Goal: Task Accomplishment & Management: Manage account settings

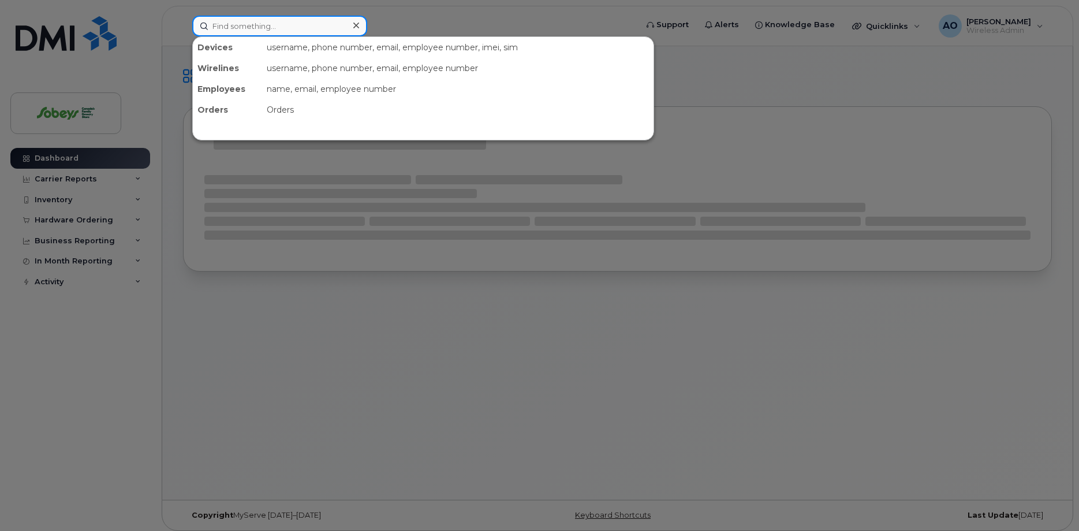
click at [254, 23] on input at bounding box center [279, 26] width 175 height 21
paste input "902-943-4872"
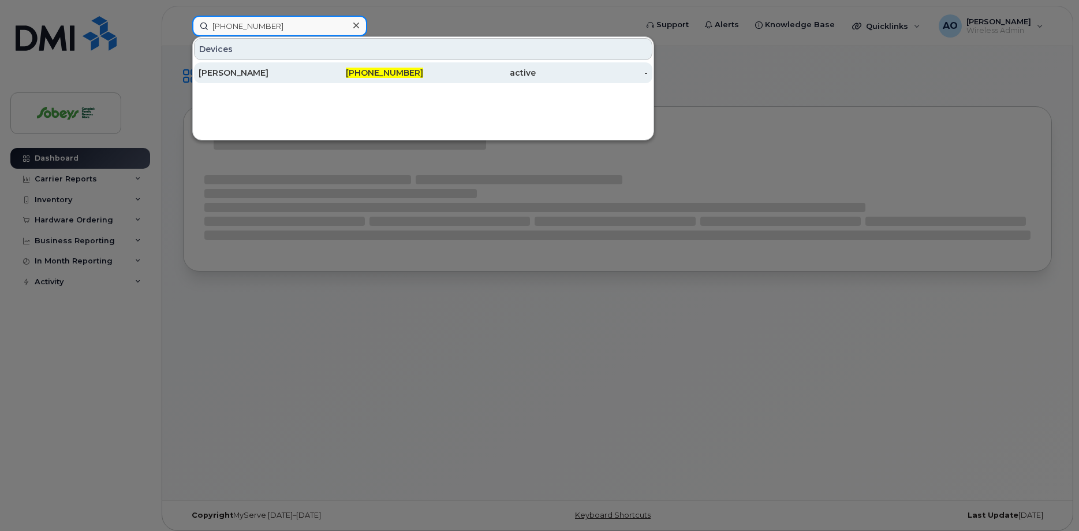
type input "902-943-4872"
click at [247, 71] on div "Olivia Ward" at bounding box center [255, 73] width 113 height 12
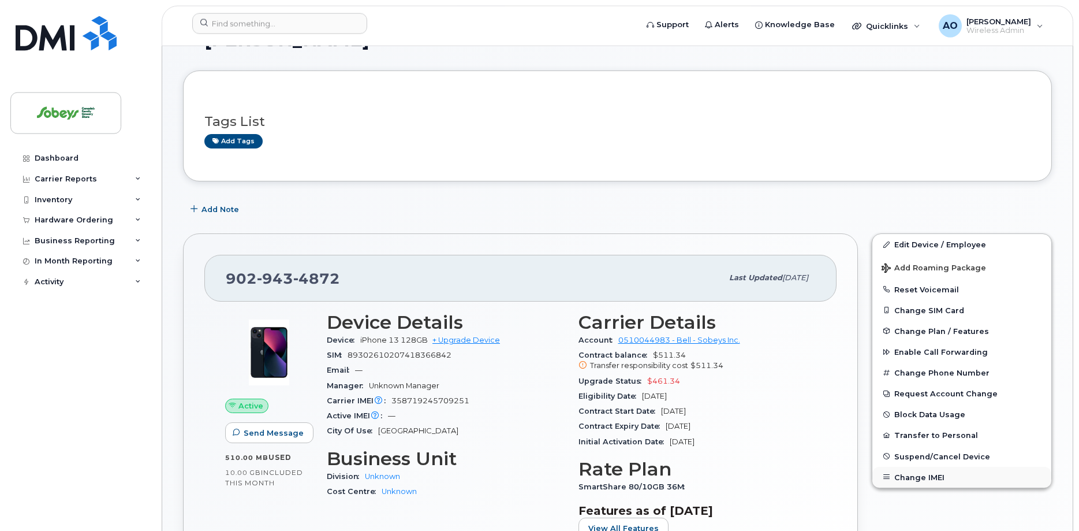
scroll to position [59, 0]
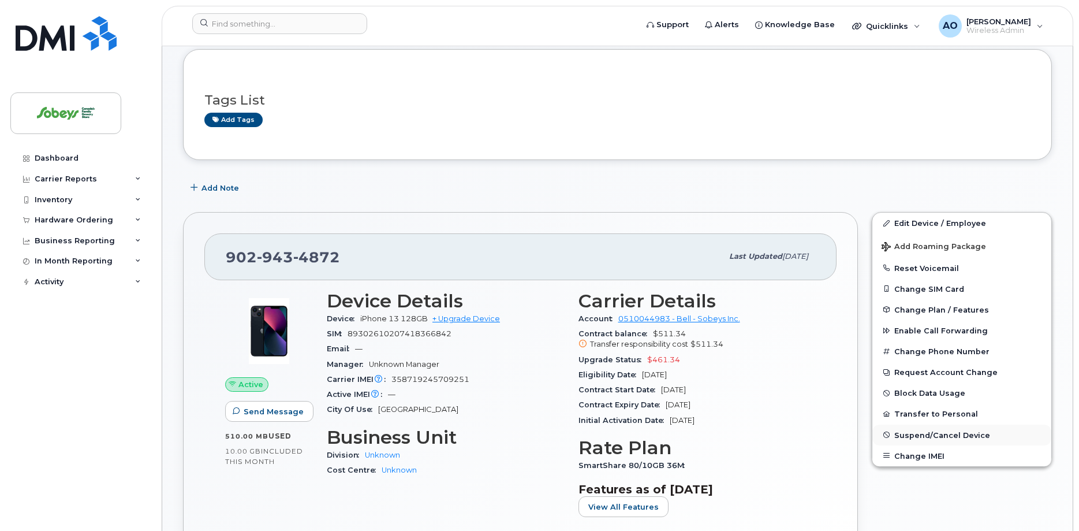
click at [938, 435] on span "Suspend/Cancel Device" at bounding box center [943, 434] width 96 height 9
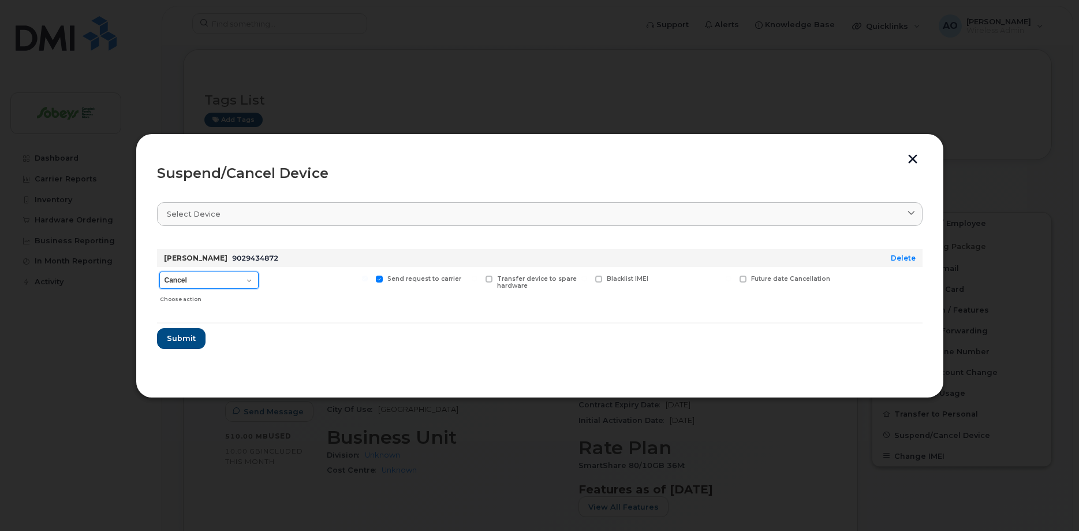
click at [159, 271] on select "Cancel Suspend - Extend Suspension Suspend - Reduced Rate Suspend - Full Rate S…" at bounding box center [208, 279] width 99 height 17
select select "[object Object]"
click option "Suspend - Reduced Rate" at bounding box center [0, 0] width 0 height 0
click at [189, 338] on span "Submit" at bounding box center [180, 338] width 29 height 11
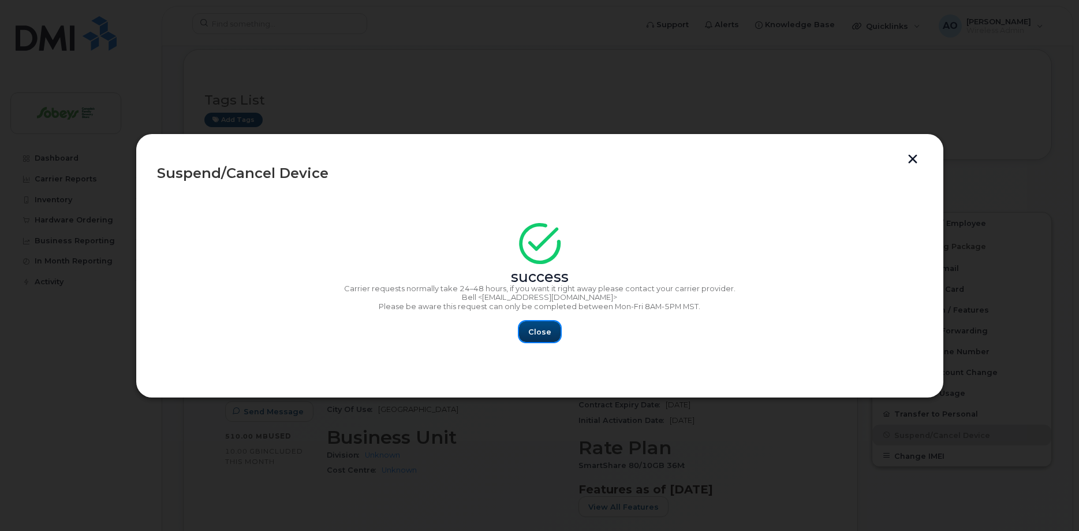
click at [550, 336] on span "Close" at bounding box center [539, 331] width 23 height 11
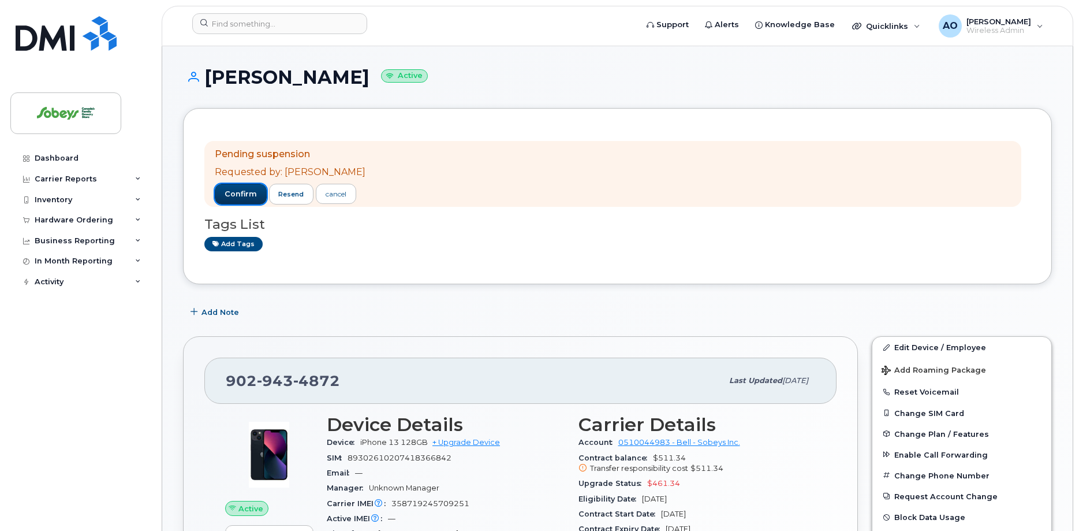
drag, startPoint x: 242, startPoint y: 189, endPoint x: 185, endPoint y: 185, distance: 57.3
click at [242, 189] on span "confirm" at bounding box center [241, 194] width 32 height 10
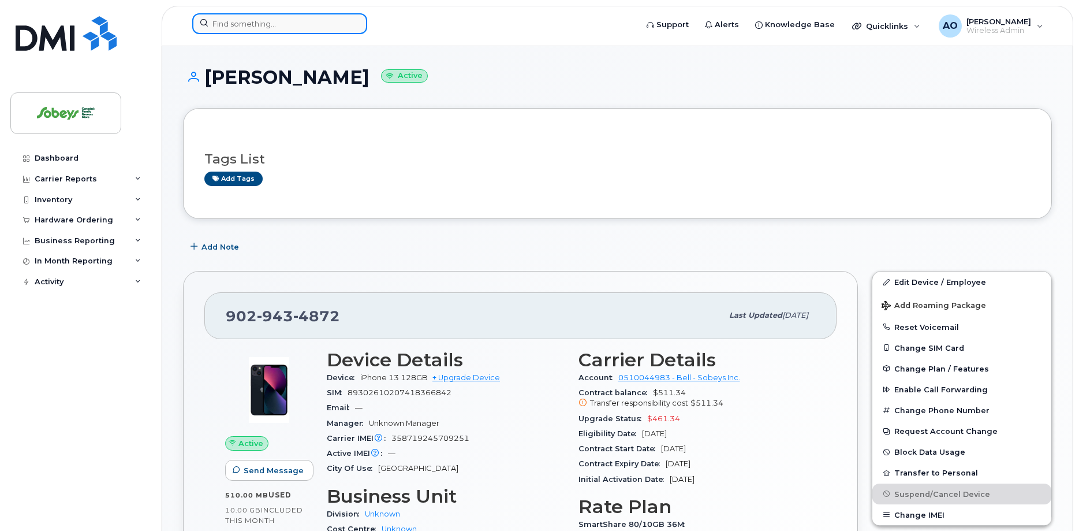
drag, startPoint x: 258, startPoint y: 21, endPoint x: 250, endPoint y: 20, distance: 8.1
click at [258, 21] on input at bounding box center [279, 23] width 175 height 21
paste input "905-302-4431."
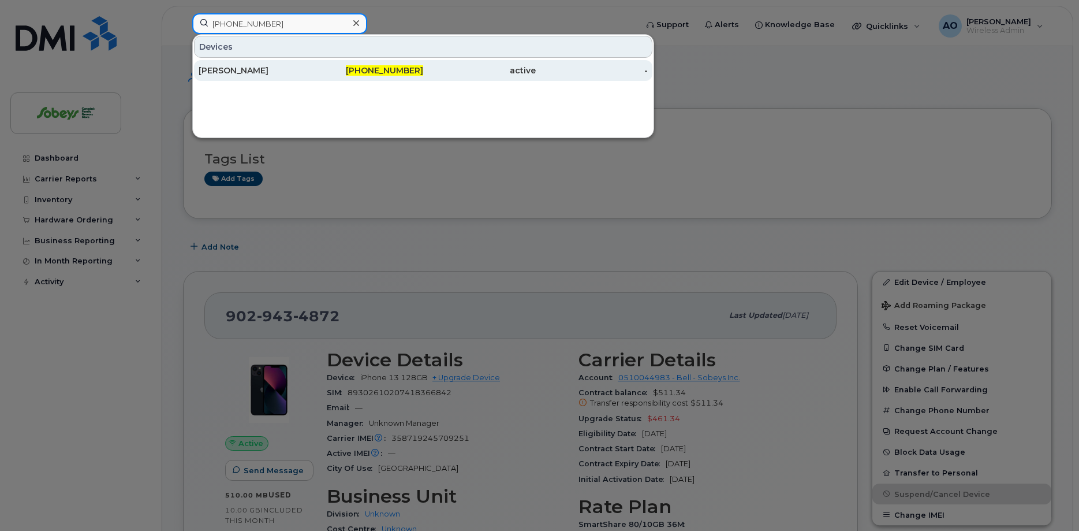
type input "905-302-4431"
click at [230, 64] on div "Tara Thind" at bounding box center [255, 70] width 113 height 21
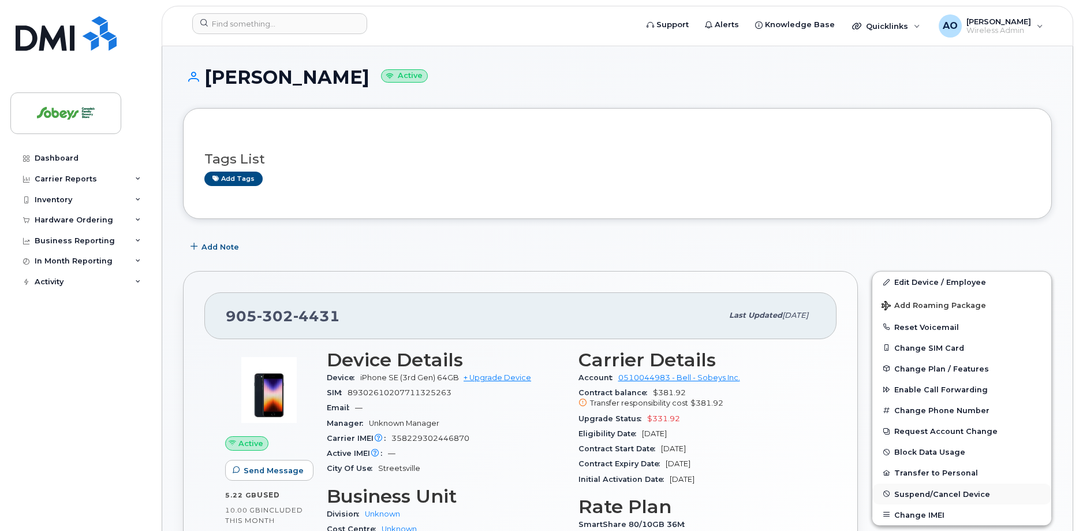
click at [960, 494] on span "Suspend/Cancel Device" at bounding box center [943, 493] width 96 height 9
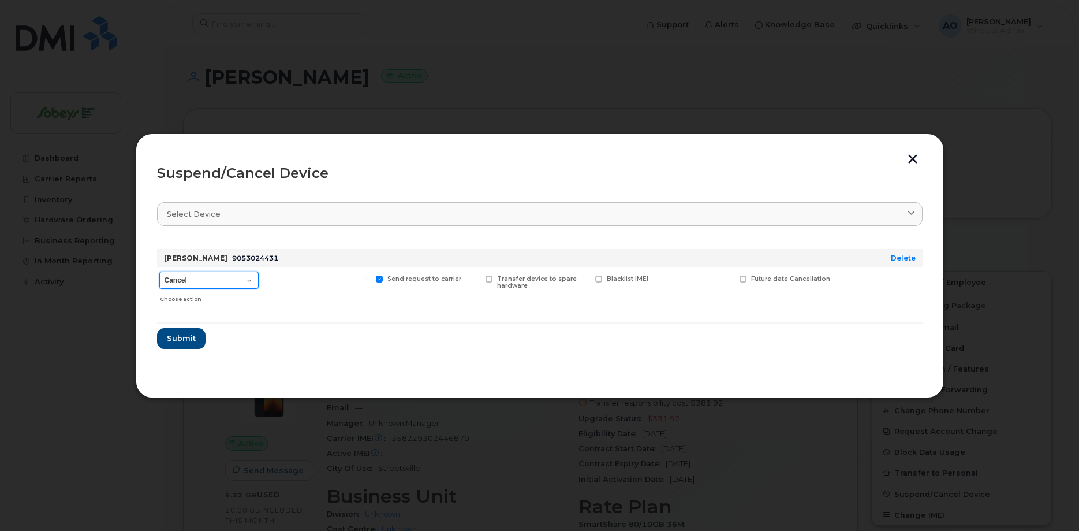
click at [159, 271] on select "Cancel Suspend - Extend Suspension Suspend - Reduced Rate Suspend - Full Rate S…" at bounding box center [208, 279] width 99 height 17
click option "Suspend - Lost Device/Stolen" at bounding box center [0, 0] width 0 height 0
click at [159, 271] on select "Cancel Suspend - Extend Suspension Suspend - Reduced Rate Suspend - Full Rate S…" at bounding box center [208, 279] width 99 height 17
select select "[object Object]"
click option "Suspend - Reduced Rate" at bounding box center [0, 0] width 0 height 0
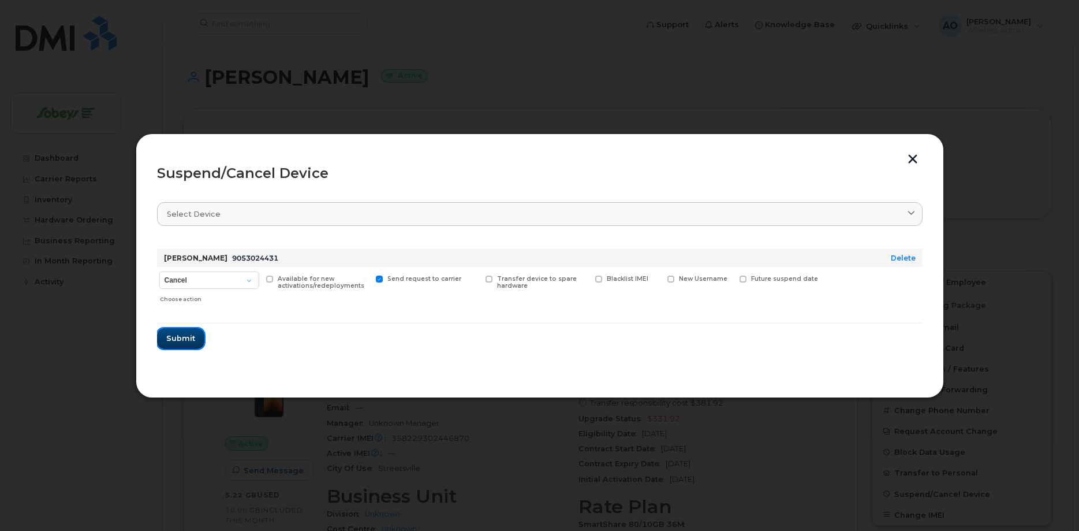
click at [193, 339] on span "Submit" at bounding box center [180, 338] width 29 height 11
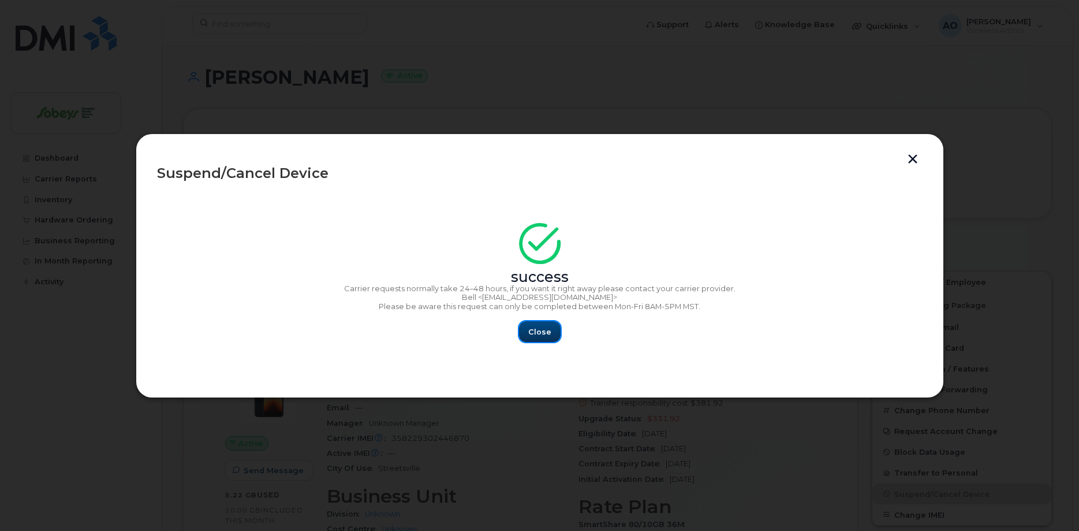
click at [546, 334] on span "Close" at bounding box center [539, 331] width 23 height 11
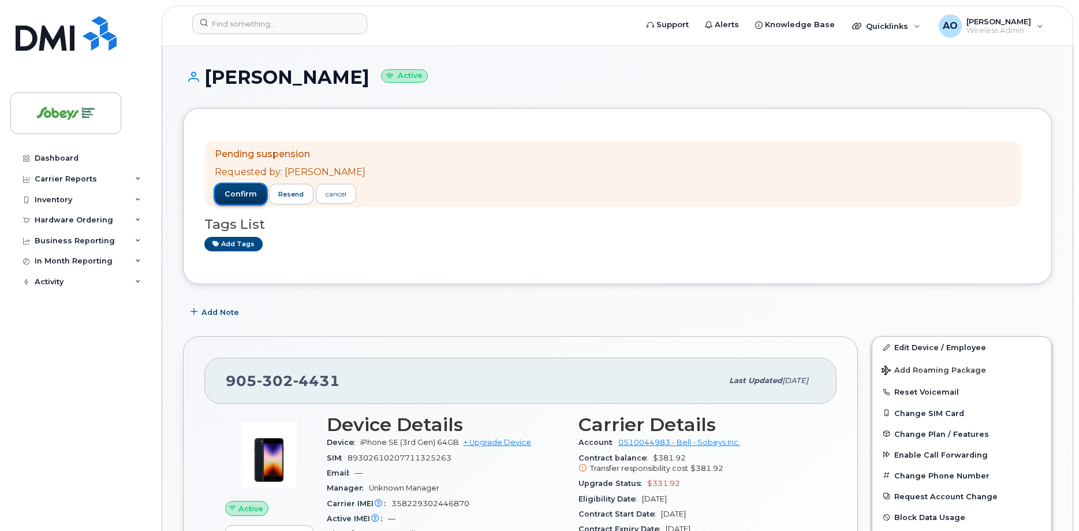
click at [228, 198] on span "confirm" at bounding box center [241, 194] width 32 height 10
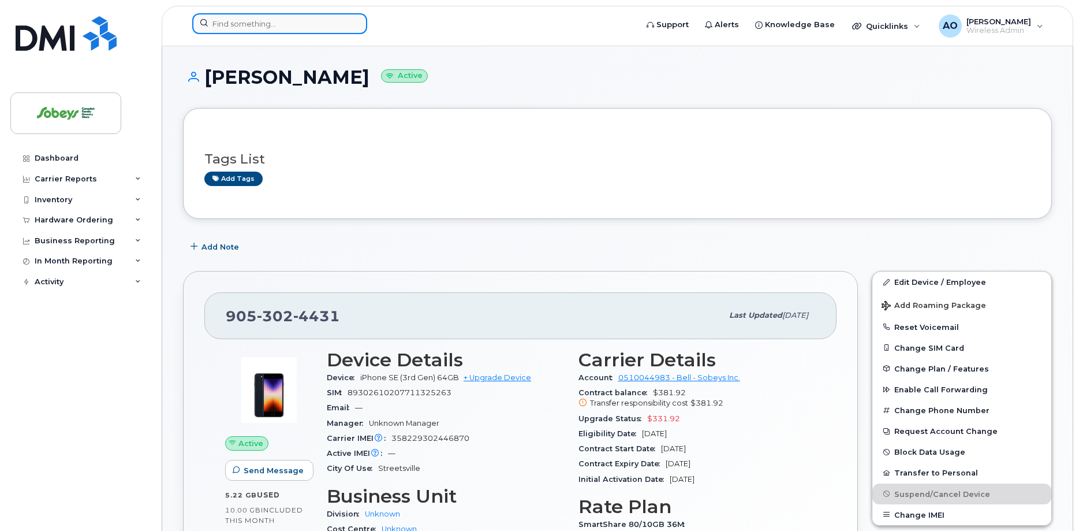
click at [259, 27] on input at bounding box center [279, 23] width 175 height 21
paste input "Lucie Favrin"
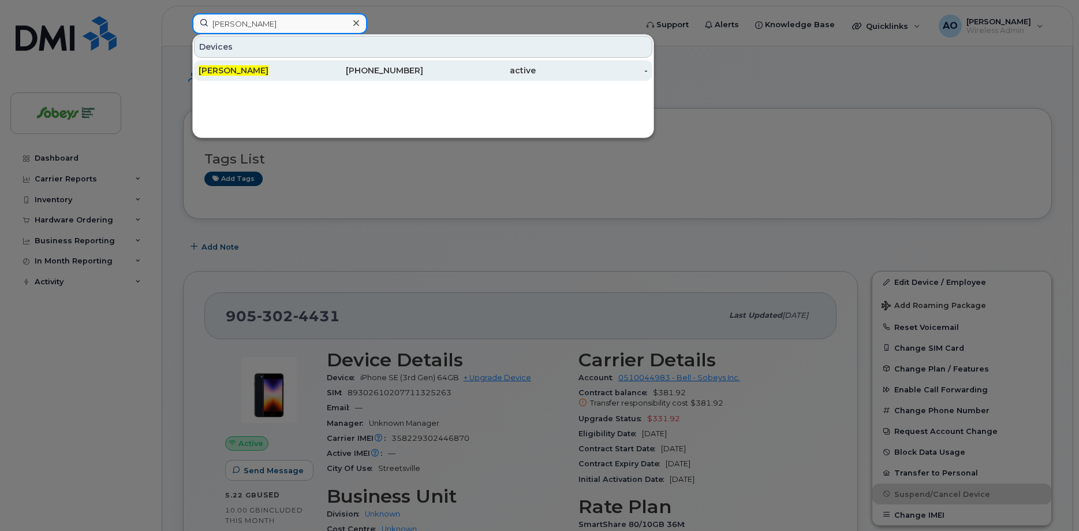
type input "Lucie Favrin"
click at [218, 69] on span "Lucie Favrin" at bounding box center [234, 70] width 70 height 10
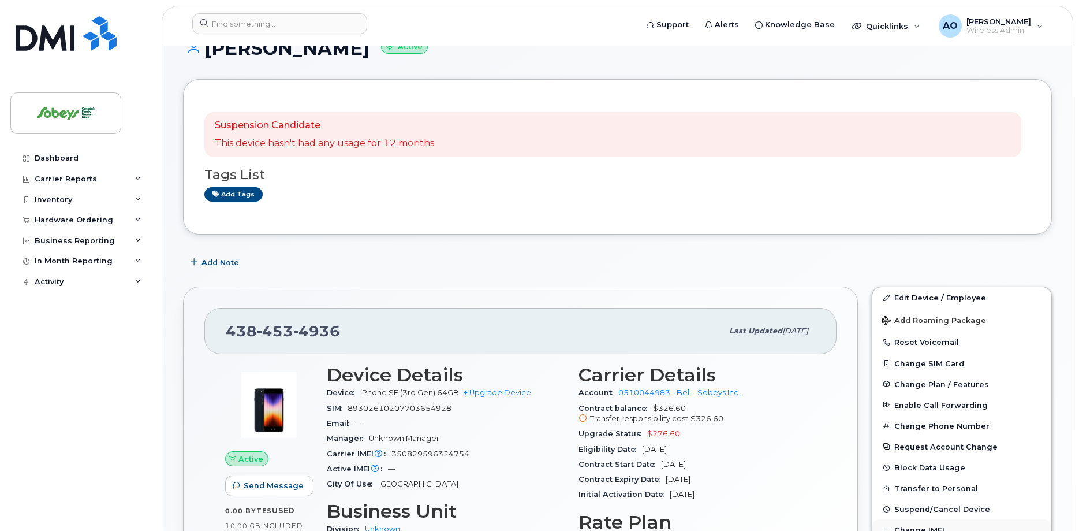
scroll to position [59, 0]
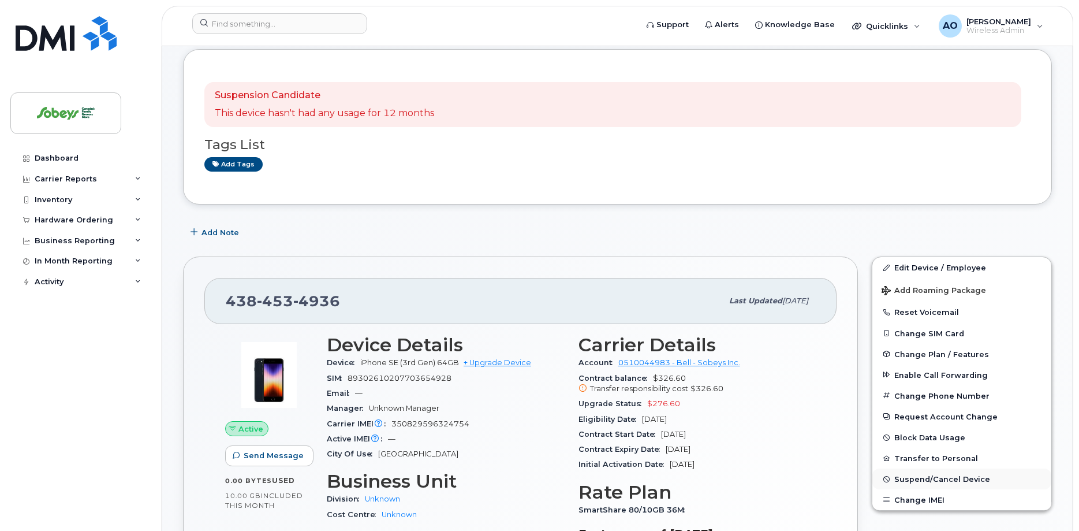
click at [936, 479] on span "Suspend/Cancel Device" at bounding box center [943, 479] width 96 height 9
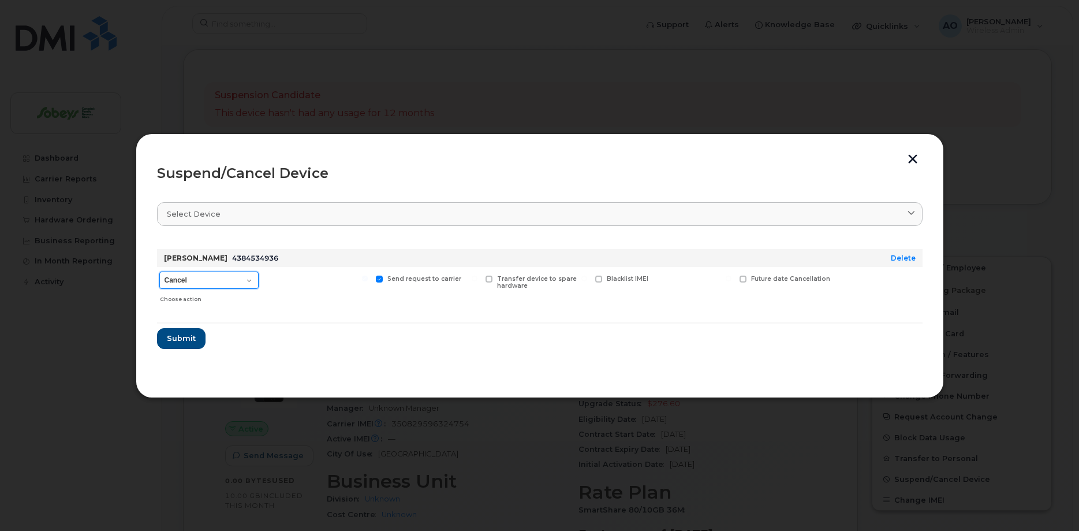
click at [159, 271] on select "Cancel Suspend - Extend Suspension Suspend - Reduced Rate Suspend - Full Rate S…" at bounding box center [208, 279] width 99 height 17
click option "Suspend - Full Rate" at bounding box center [0, 0] width 0 height 0
click at [159, 271] on select "Cancel Suspend - Extend Suspension Suspend - Reduced Rate Suspend - Full Rate S…" at bounding box center [208, 279] width 99 height 17
select select "[object Object]"
click option "Suspend - Reduced Rate" at bounding box center [0, 0] width 0 height 0
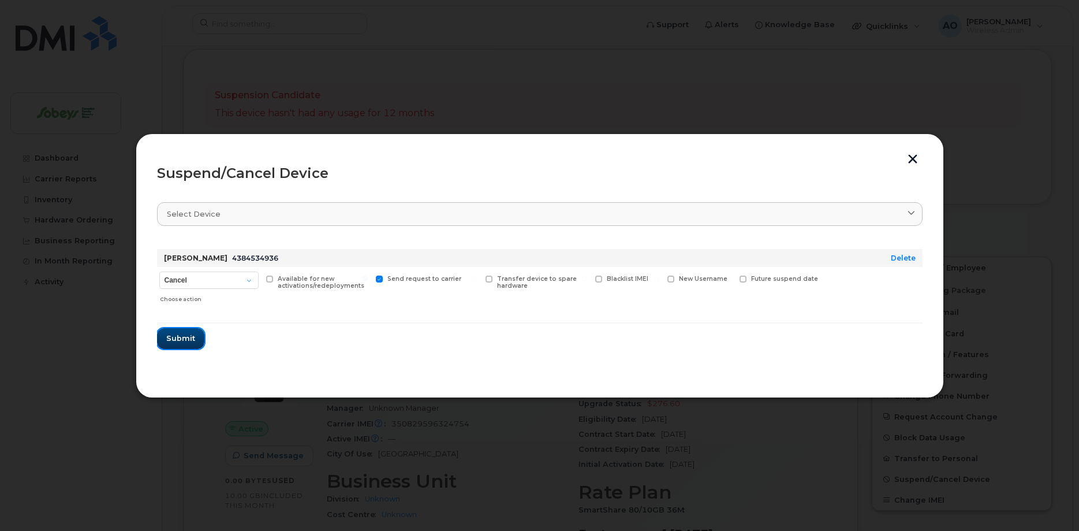
click at [192, 341] on span "Submit" at bounding box center [180, 338] width 29 height 11
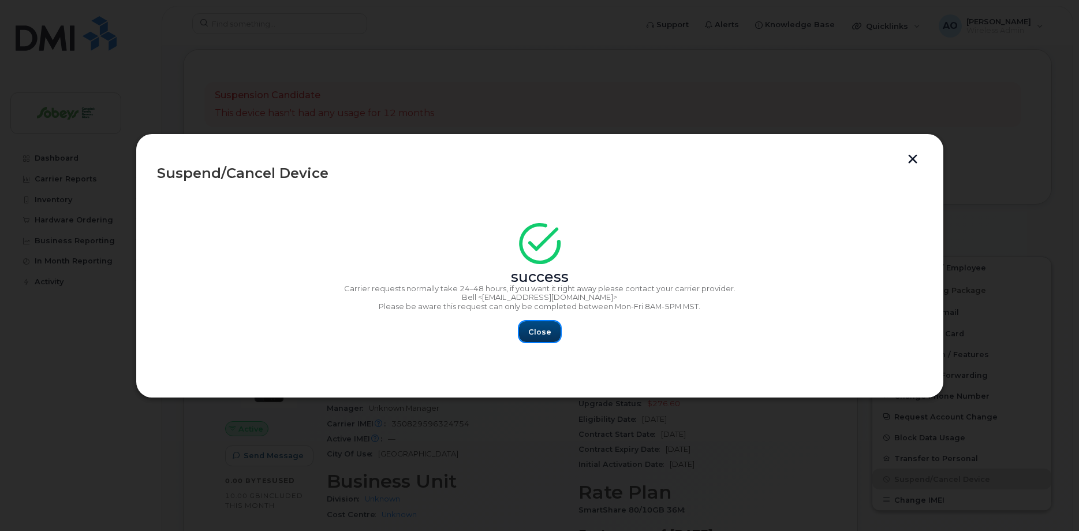
click at [530, 333] on span "Close" at bounding box center [539, 331] width 23 height 11
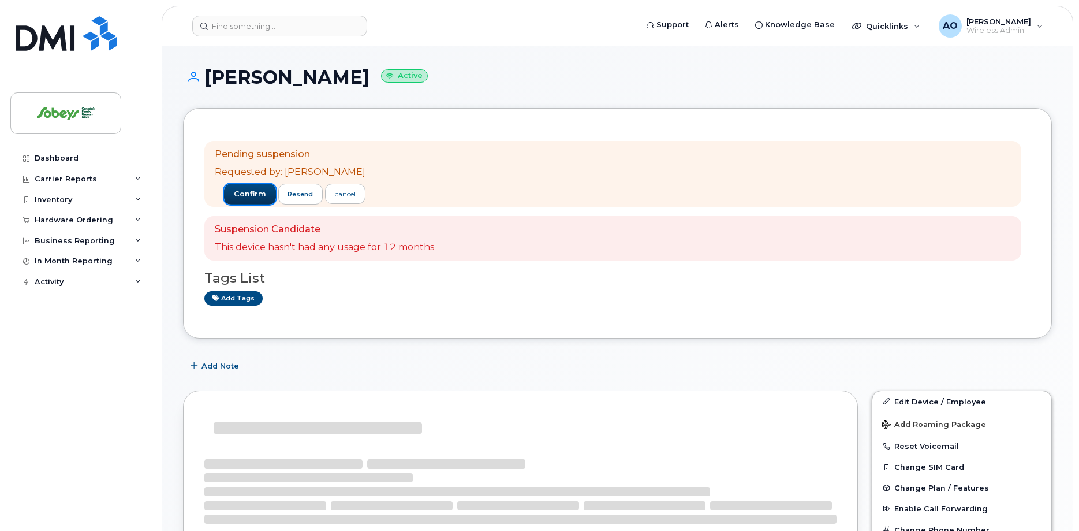
click at [239, 196] on span "confirm" at bounding box center [250, 194] width 32 height 10
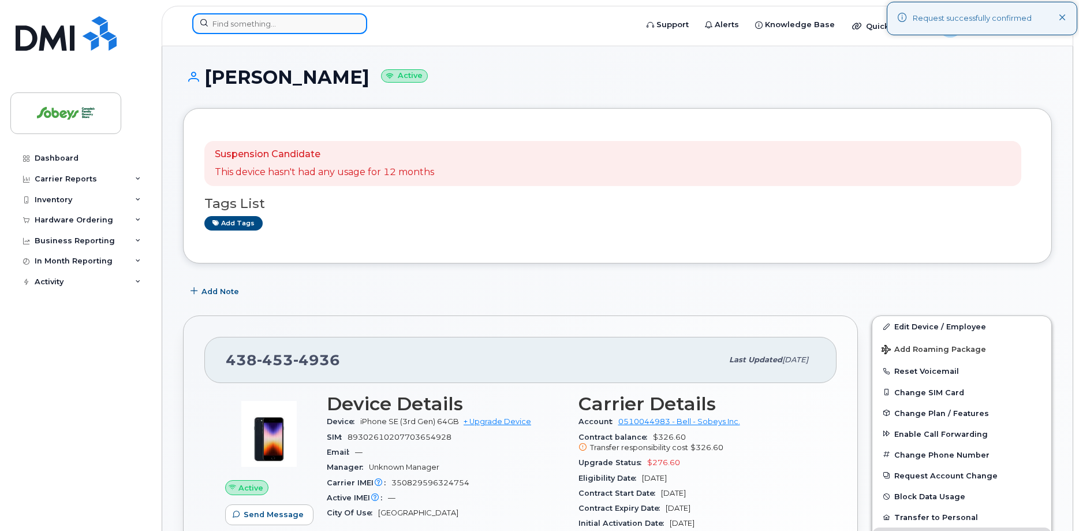
click at [263, 20] on input at bounding box center [279, 23] width 175 height 21
paste input "[PERSON_NAME]"
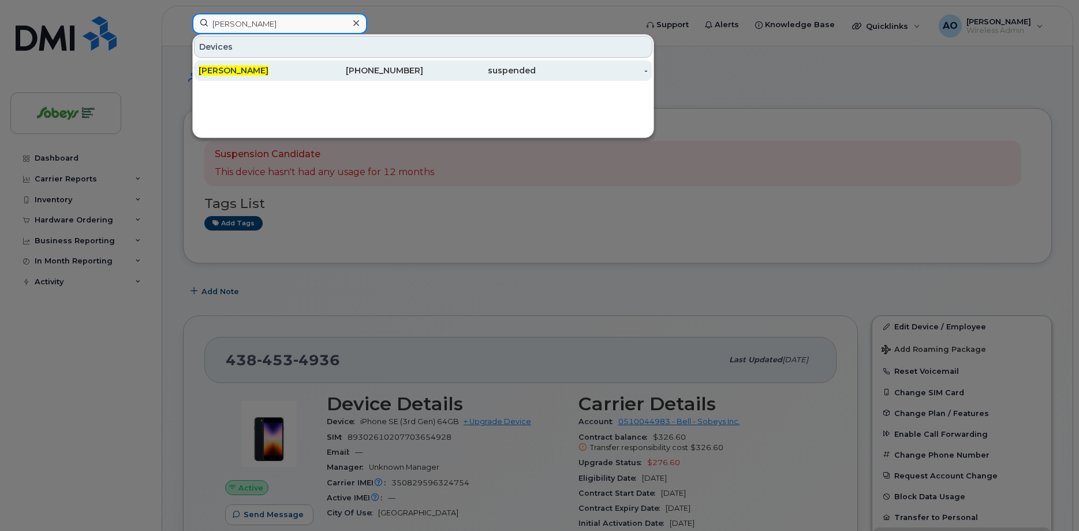
type input "[PERSON_NAME]"
click at [245, 70] on span "[PERSON_NAME]" at bounding box center [234, 70] width 70 height 10
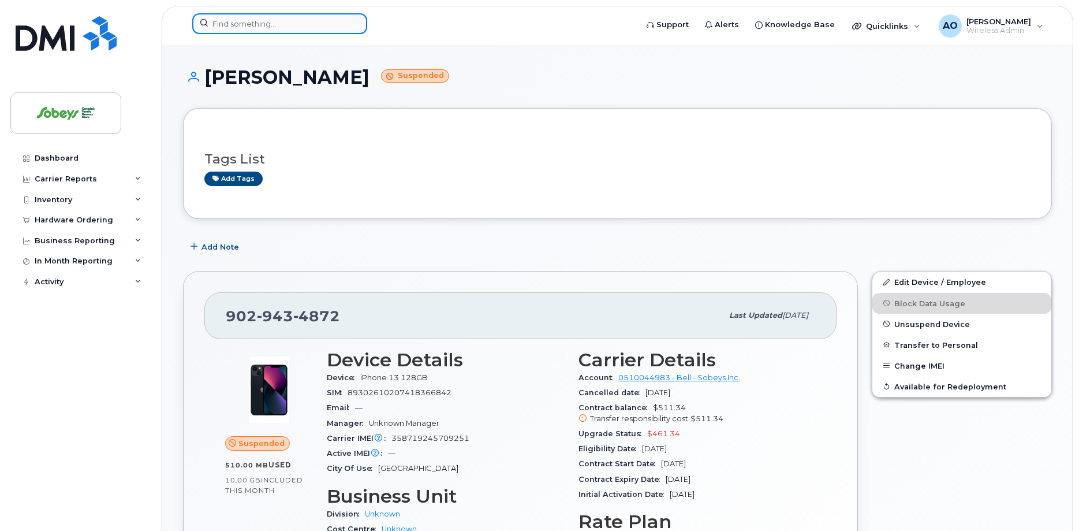
click at [223, 31] on input at bounding box center [279, 23] width 175 height 21
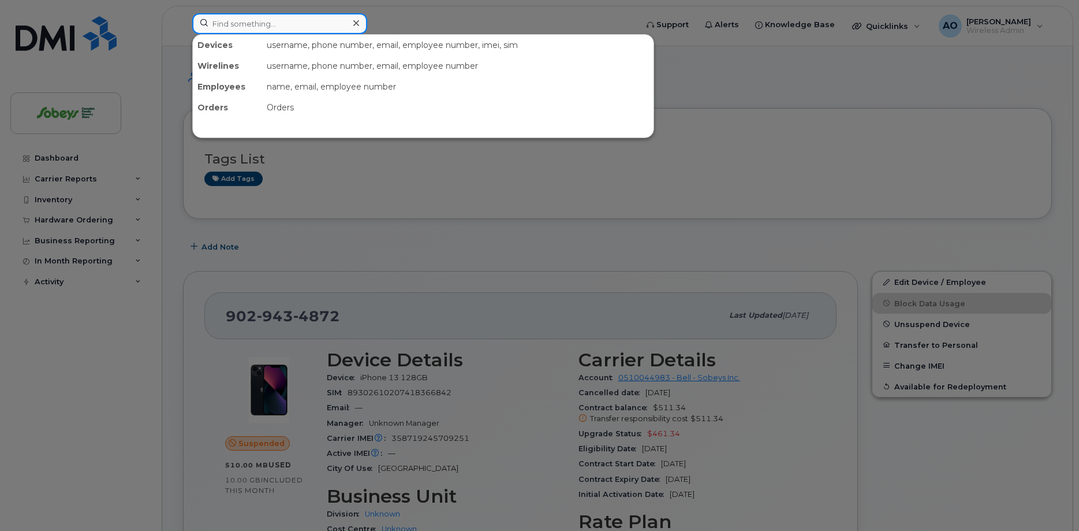
paste input "Tara Thind"
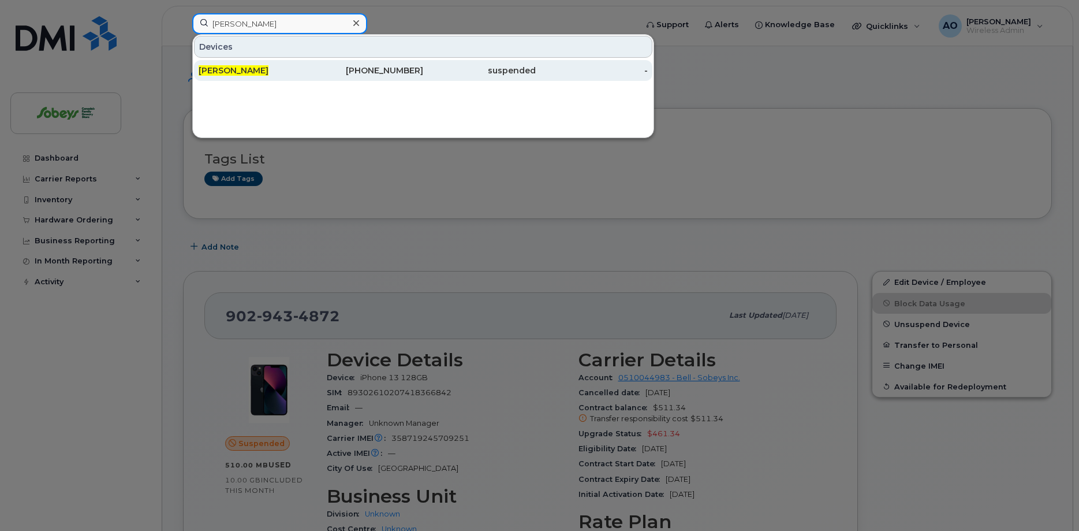
type input "Tara Thind"
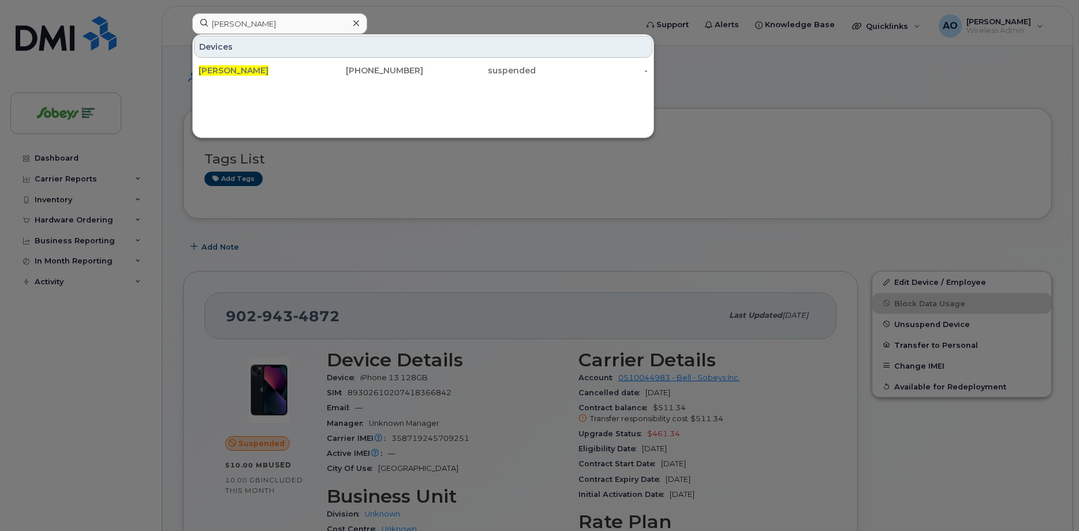
drag, startPoint x: 256, startPoint y: 70, endPoint x: 25, endPoint y: 101, distance: 232.5
click at [249, 70] on div "Tara Thind" at bounding box center [255, 71] width 113 height 12
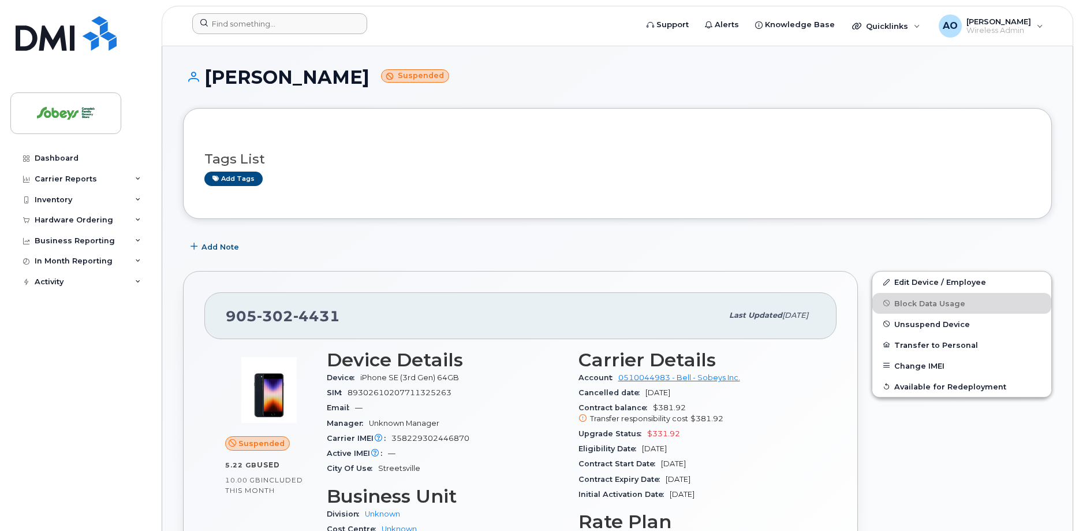
drag, startPoint x: 243, startPoint y: 12, endPoint x: 246, endPoint y: 20, distance: 9.1
click at [243, 13] on header "Support Alerts Knowledge Base Quicklinks Suspend / Cancel Device Change SIM Car…" at bounding box center [618, 26] width 912 height 40
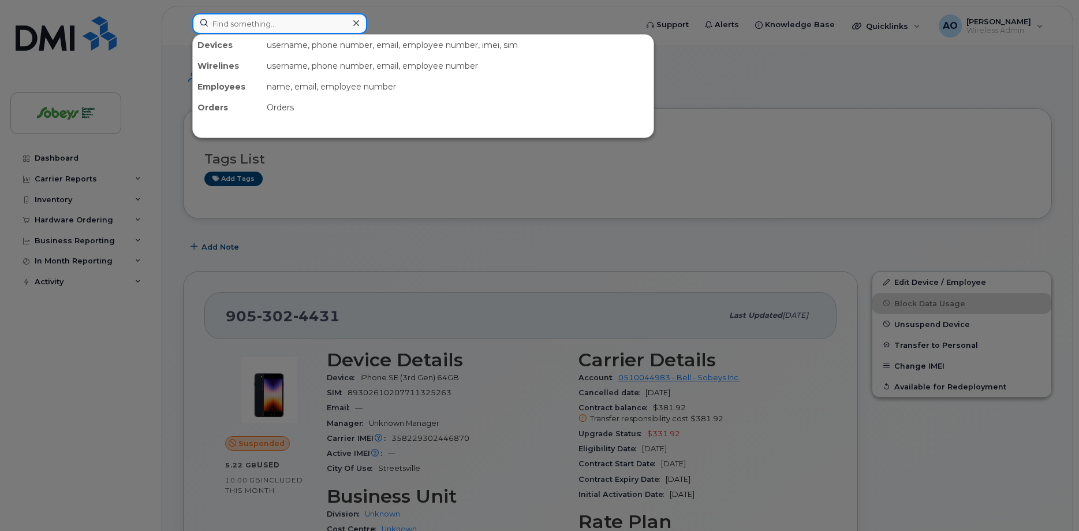
click at [246, 20] on input at bounding box center [279, 23] width 175 height 21
paste input "[PERSON_NAME]"
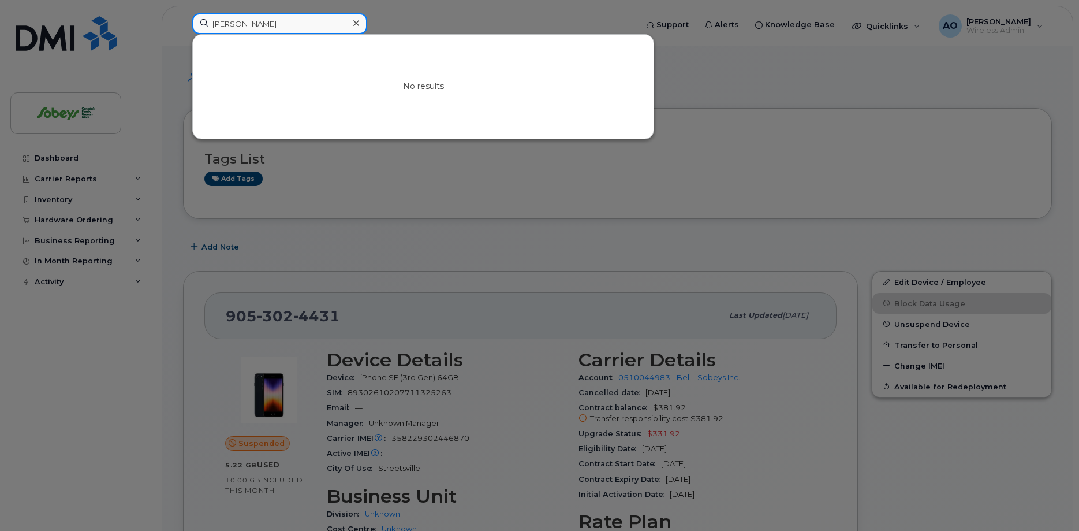
type input "[PERSON_NAME]"
